Goal: Task Accomplishment & Management: Use online tool/utility

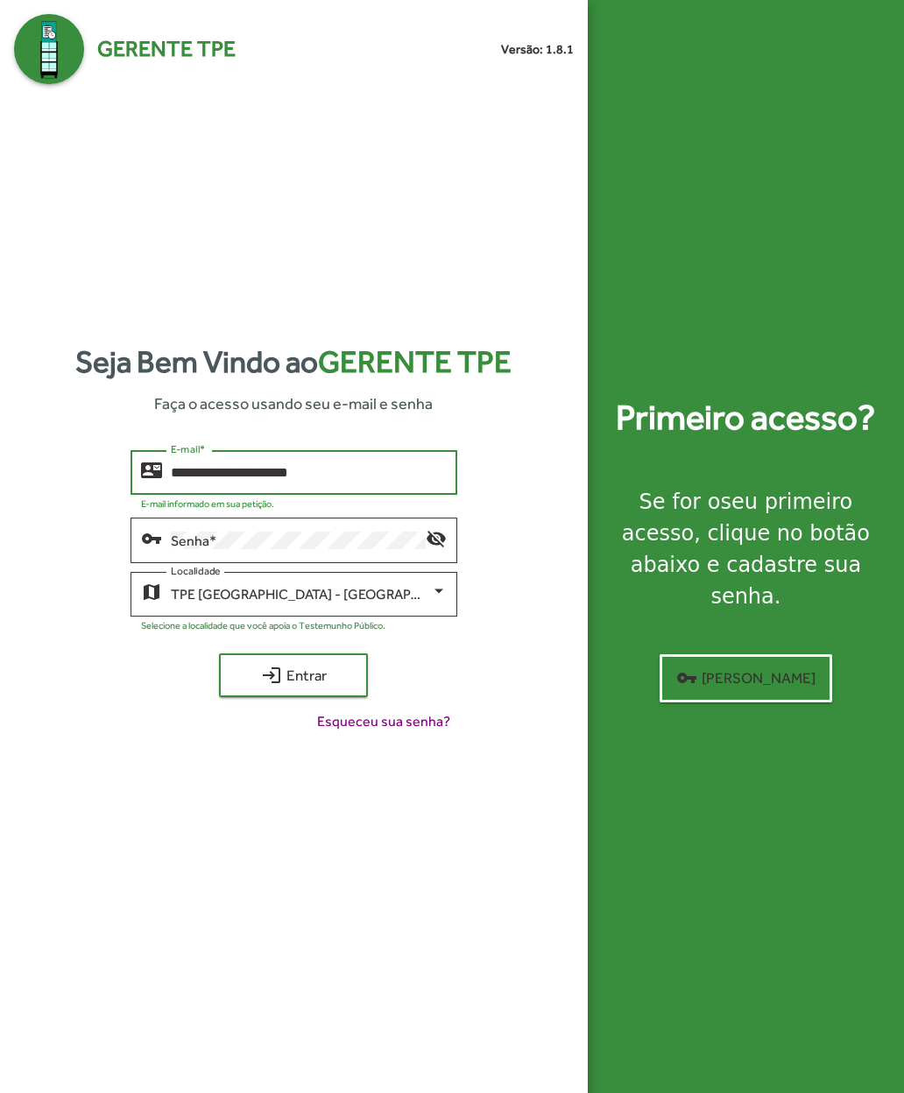
type input "**********"
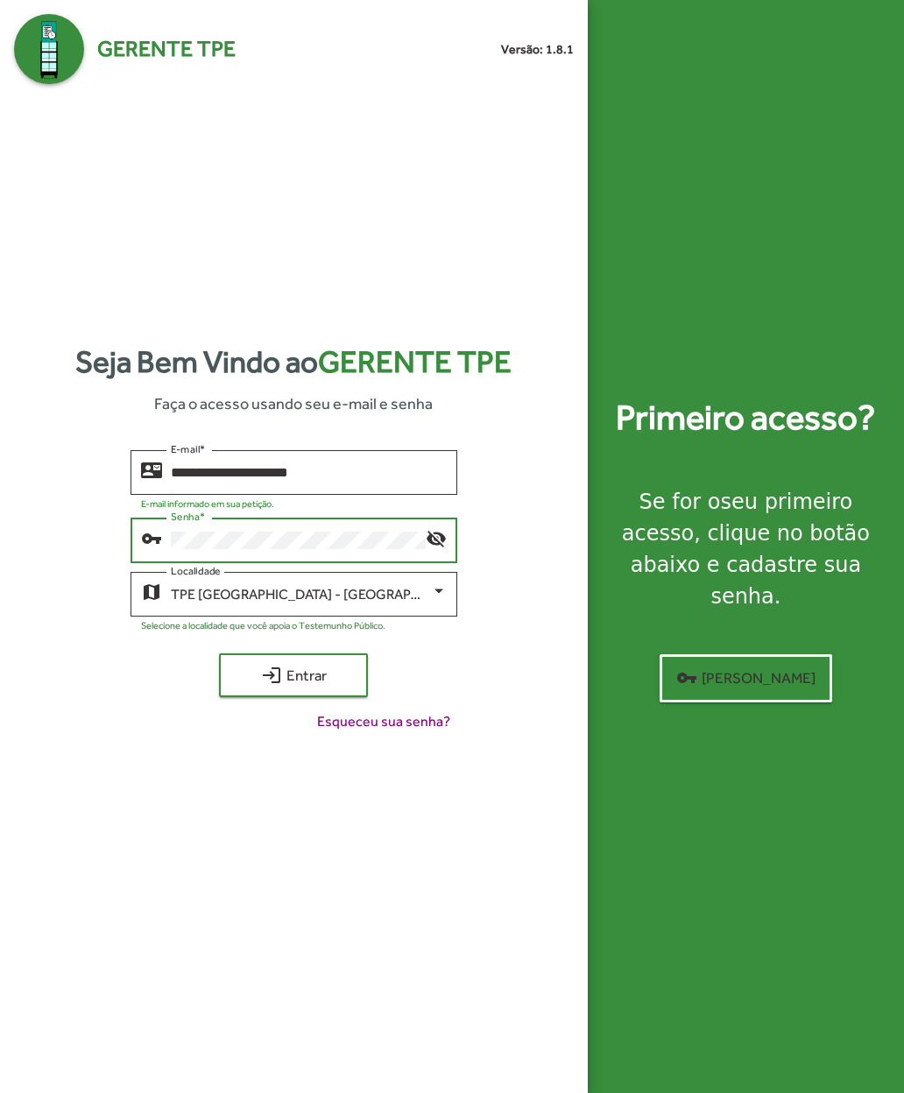
click at [248, 691] on span "login Entrar" at bounding box center [293, 675] width 117 height 32
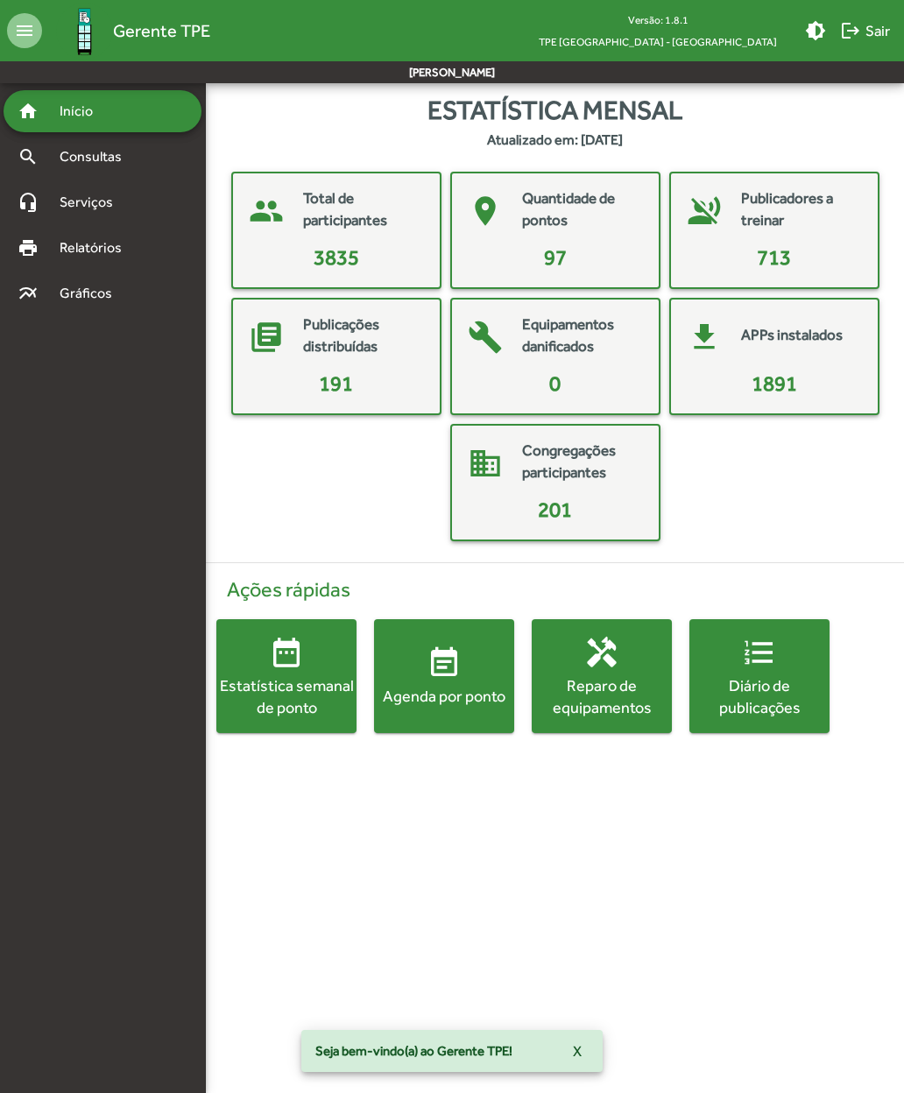
click at [415, 678] on span "event_note Agenda por ponto" at bounding box center [444, 675] width 140 height 61
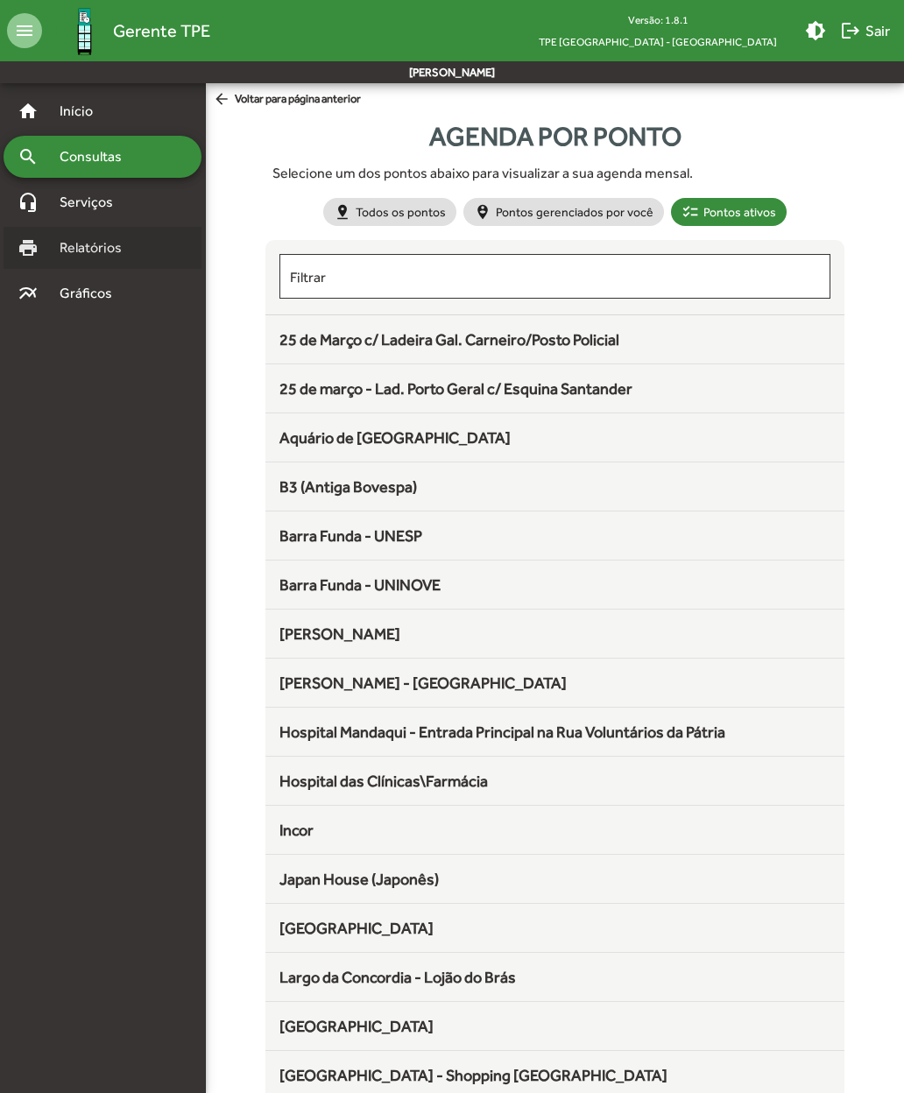
click at [72, 249] on span "Relatórios" at bounding box center [96, 247] width 95 height 21
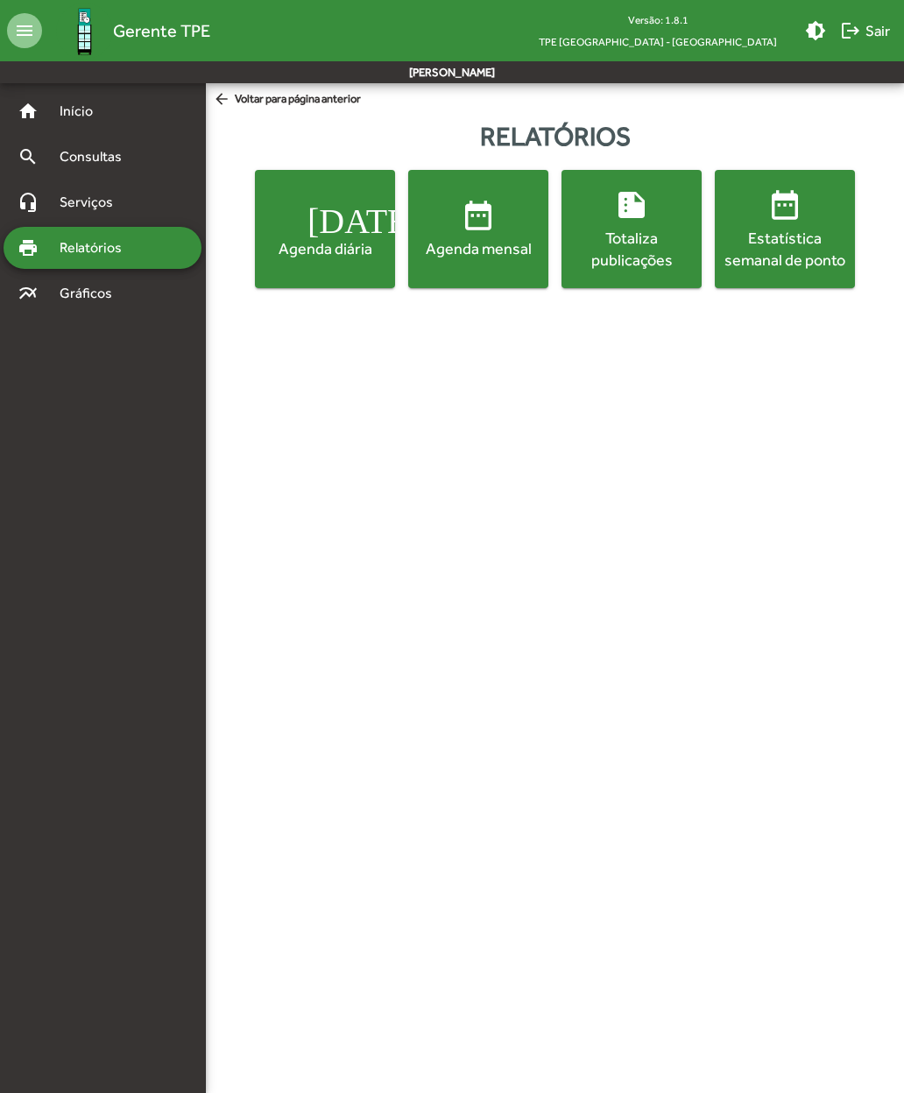
click at [605, 241] on div "Totaliza publicações" at bounding box center [631, 249] width 133 height 44
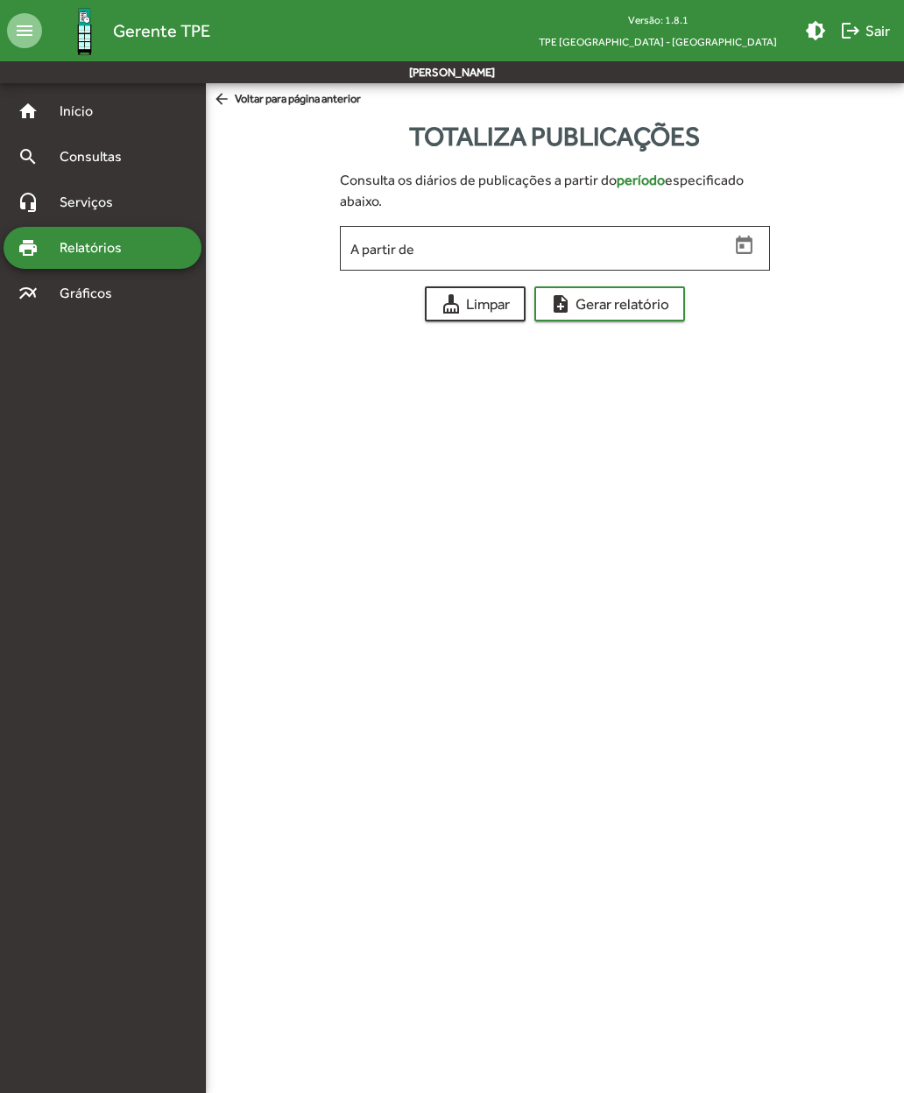
click at [376, 254] on input "A partir de" at bounding box center [539, 249] width 378 height 16
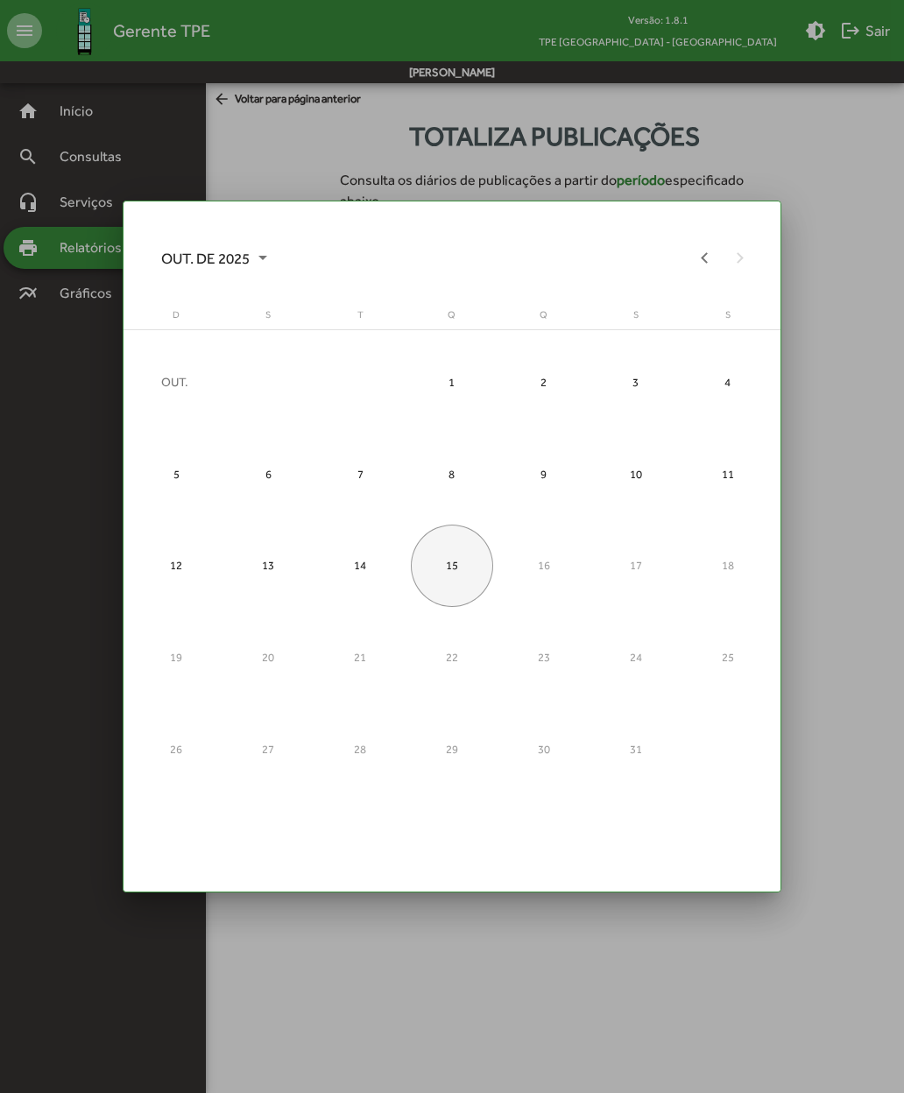
click at [440, 563] on div "15" at bounding box center [452, 566] width 82 height 82
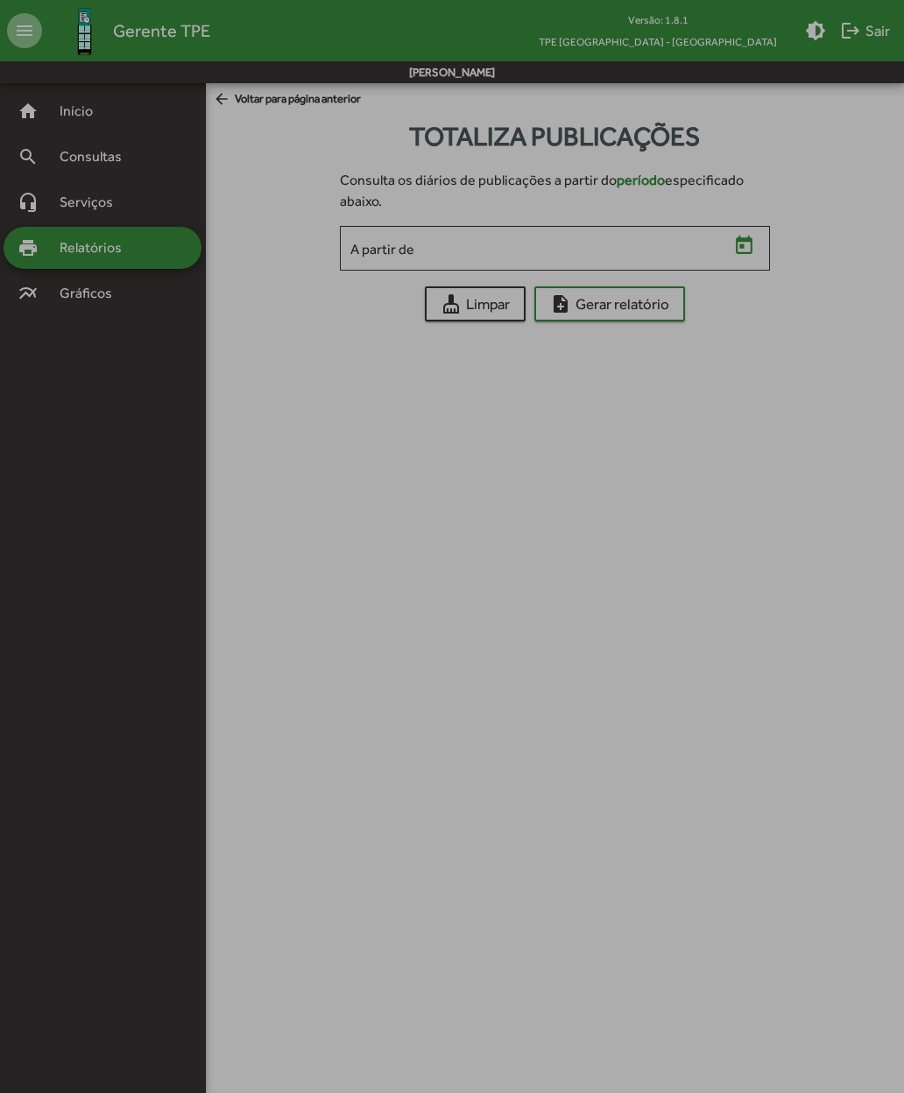
type input "**********"
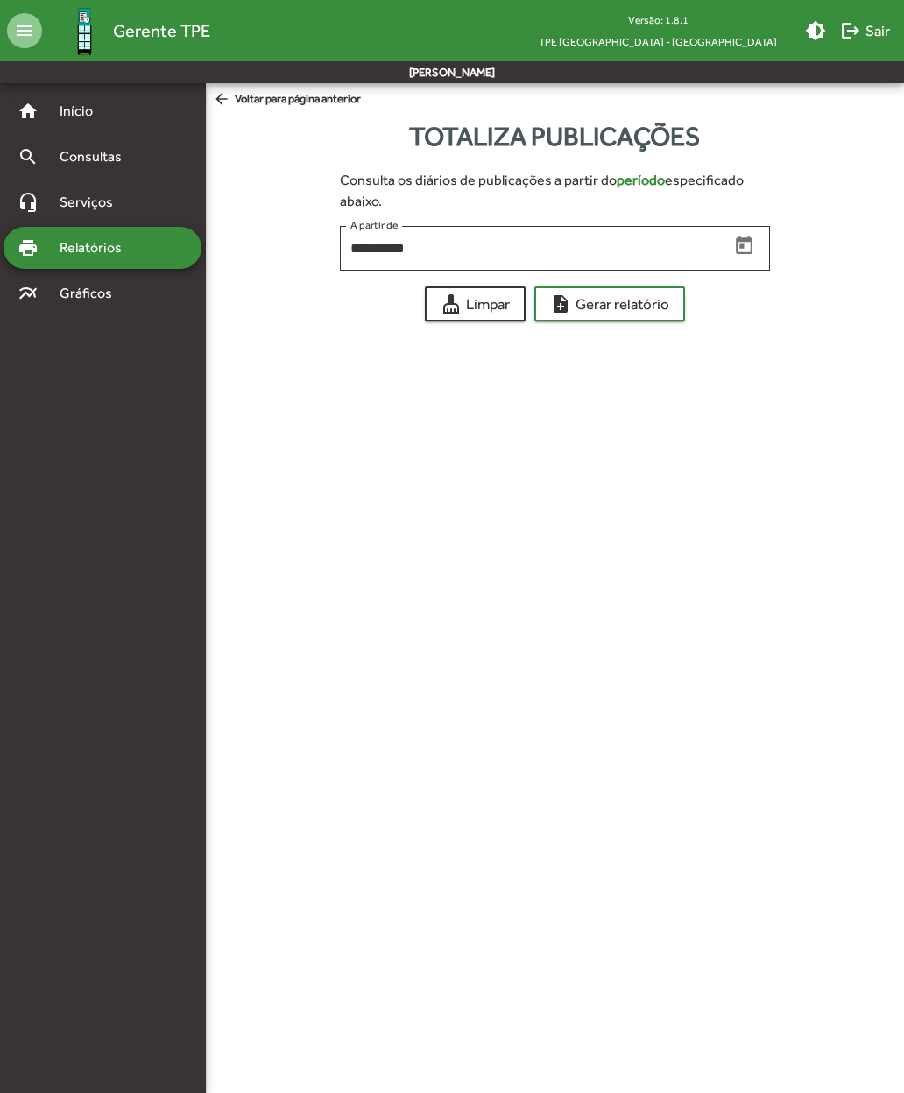
click at [576, 309] on span "note_add Gerar relatório" at bounding box center [609, 304] width 119 height 32
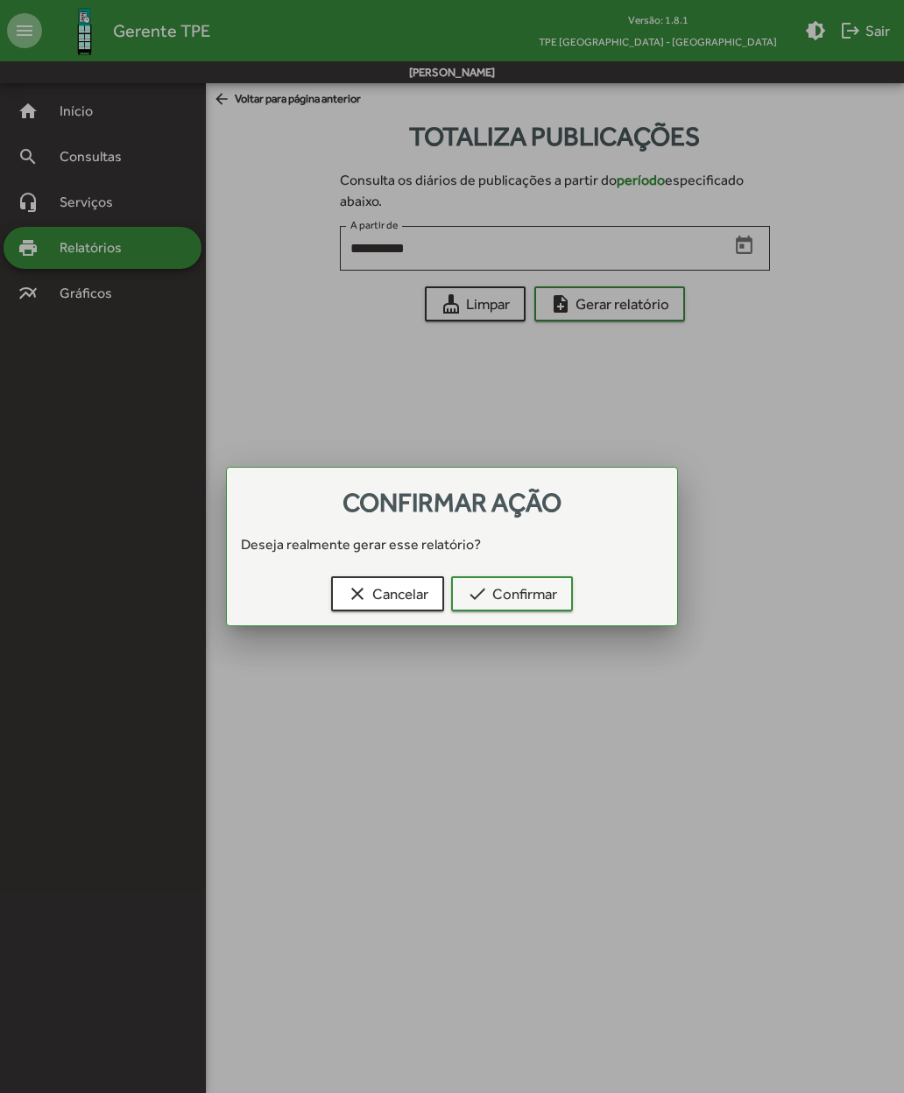
click at [489, 597] on span "check Confirmar" at bounding box center [512, 594] width 90 height 32
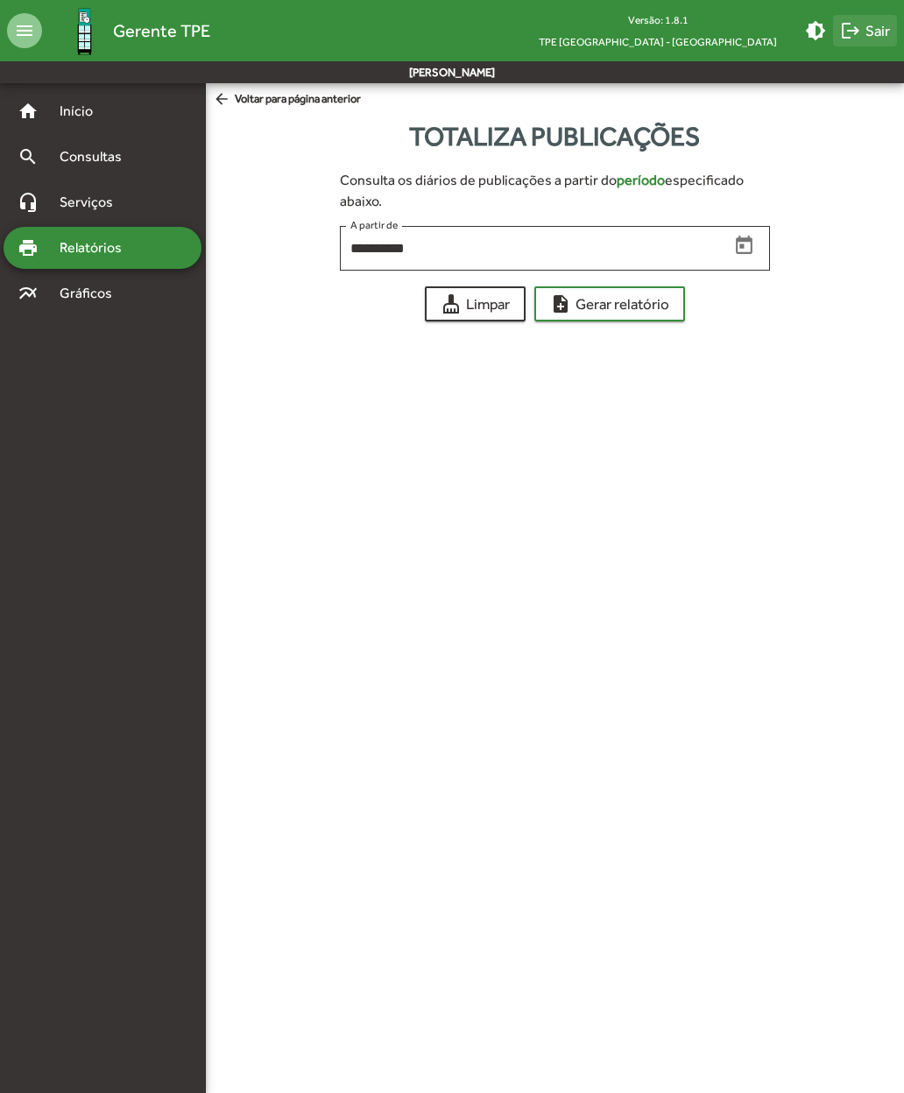
click at [870, 19] on span "logout Sair" at bounding box center [865, 31] width 50 height 32
